Goal: Check status

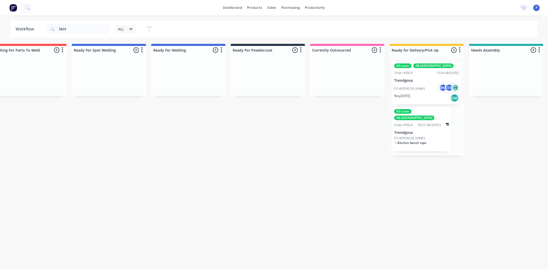
scroll to position [0, 1053]
click at [63, 27] on input "3824" at bounding box center [84, 29] width 51 height 10
click at [70, 28] on input "3824" at bounding box center [84, 29] width 51 height 10
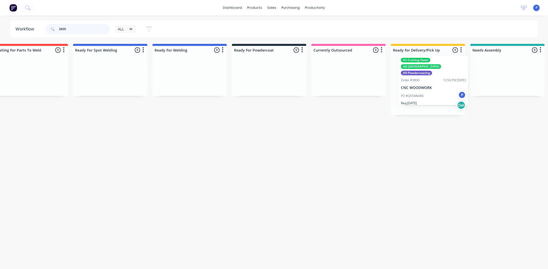
scroll to position [0, 1055]
drag, startPoint x: 360, startPoint y: 83, endPoint x: 429, endPoint y: 78, distance: 68.9
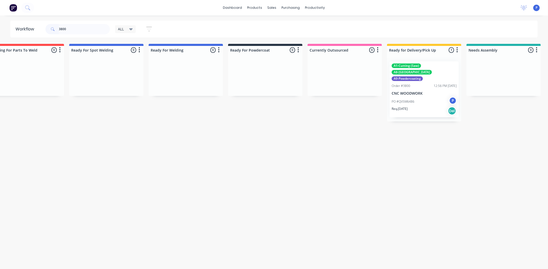
click at [411, 84] on div "A1-Cutting (Saw) A8-Welding A9-Powdercoating Order #3800 12:56 PM [DATE] CNC WO…" at bounding box center [424, 89] width 69 height 56
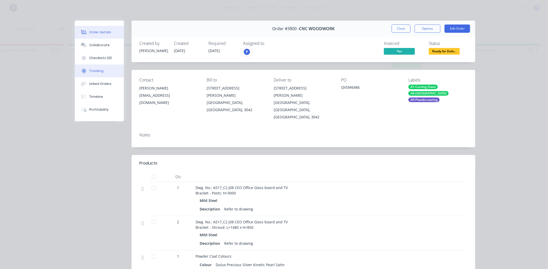
click at [85, 72] on div at bounding box center [84, 71] width 8 height 5
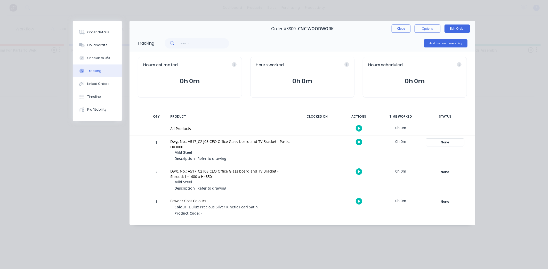
click at [440, 144] on div "None" at bounding box center [445, 142] width 37 height 7
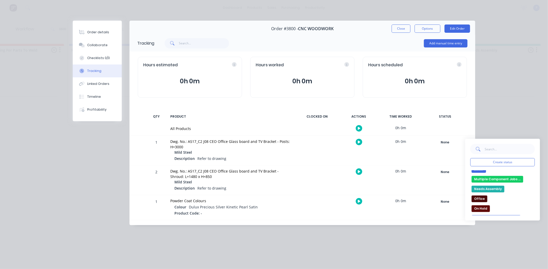
scroll to position [90, 0]
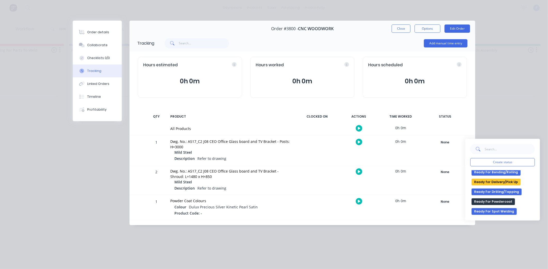
drag, startPoint x: 496, startPoint y: 183, endPoint x: 464, endPoint y: 172, distance: 34.1
click at [494, 182] on button "Ready for Delivery/Pick Up" at bounding box center [496, 182] width 49 height 7
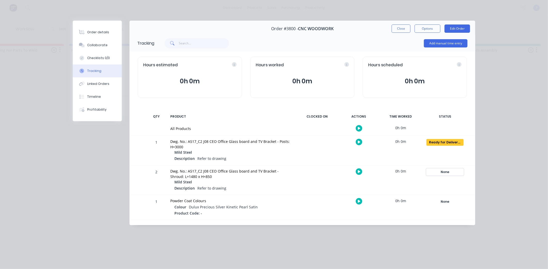
click at [445, 172] on div "None" at bounding box center [445, 172] width 37 height 7
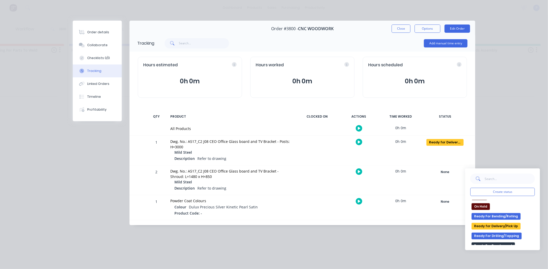
scroll to position [77, 0]
drag, startPoint x: 509, startPoint y: 225, endPoint x: 494, endPoint y: 222, distance: 15.2
click at [509, 225] on button "Ready for Delivery/Pick Up" at bounding box center [496, 224] width 49 height 7
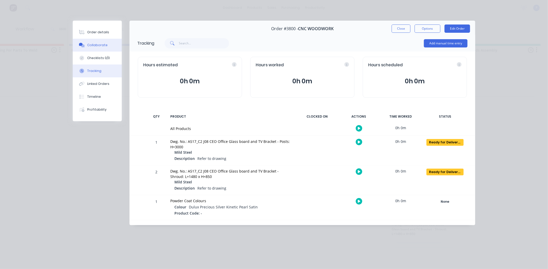
click at [104, 43] on div "Collaborate" at bounding box center [97, 45] width 20 height 5
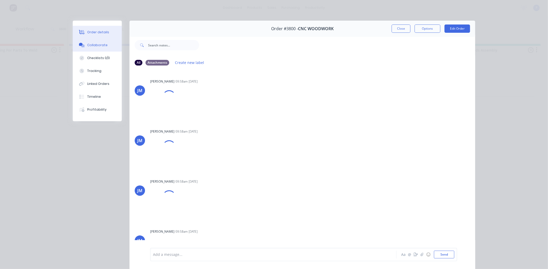
click at [102, 36] on button "Order details" at bounding box center [97, 32] width 49 height 13
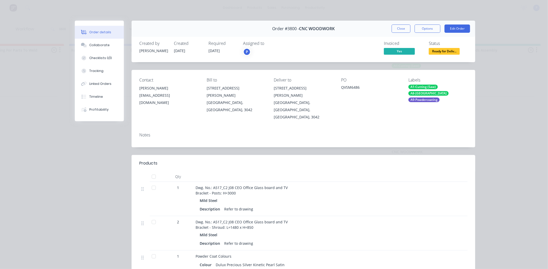
click at [152, 172] on div at bounding box center [154, 177] width 10 height 10
click at [398, 30] on button "Close" at bounding box center [401, 29] width 19 height 8
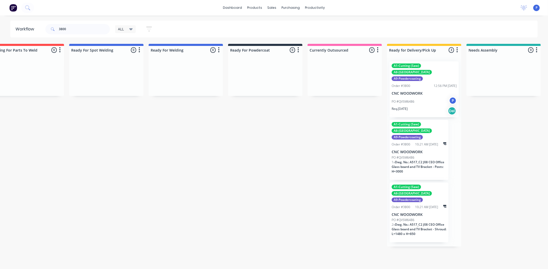
click at [70, 23] on div "3800" at bounding box center [77, 28] width 65 height 15
click at [88, 30] on input "3800" at bounding box center [84, 29] width 51 height 10
type input "3847"
